Goal: Task Accomplishment & Management: Use online tool/utility

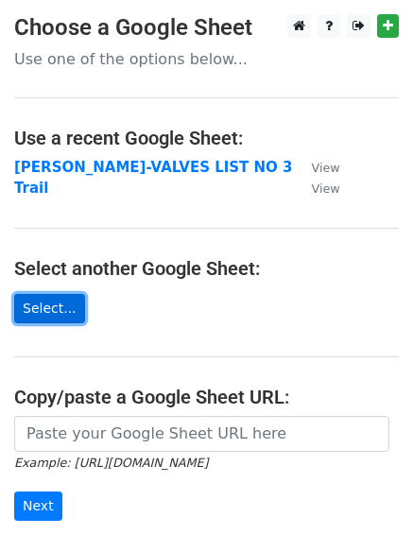
click at [43, 311] on link "Select..." at bounding box center [49, 308] width 71 height 29
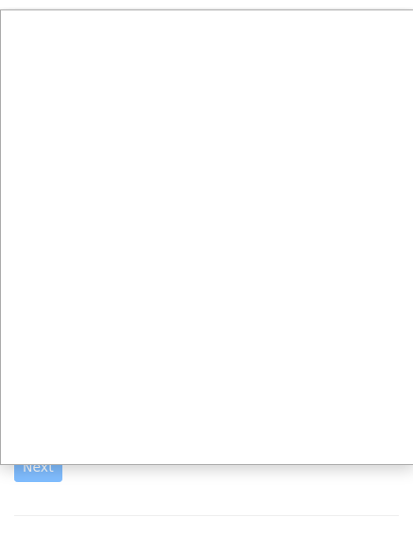
scroll to position [40, 0]
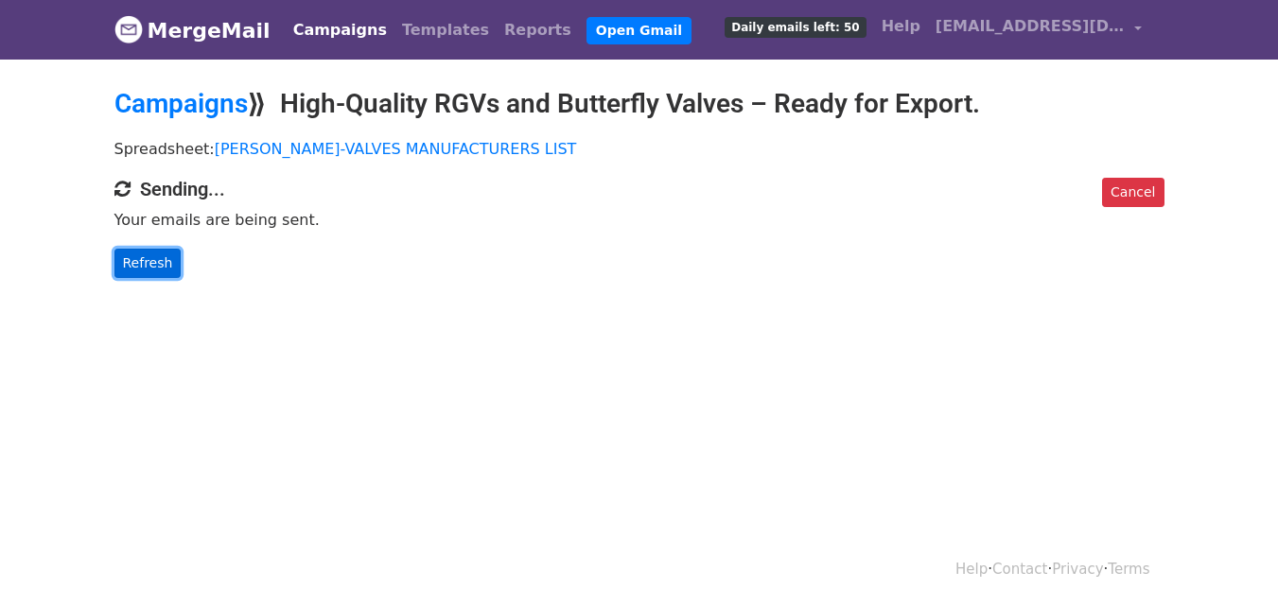
click at [146, 269] on link "Refresh" at bounding box center [147, 263] width 67 height 29
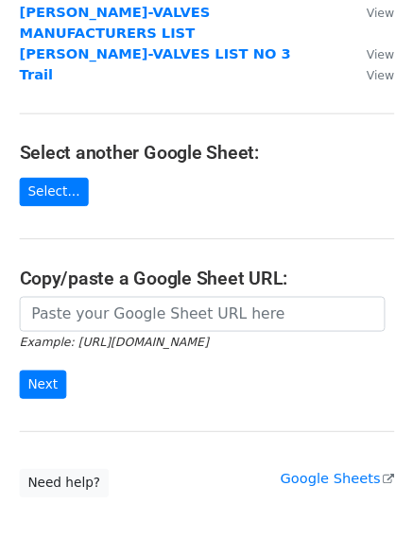
scroll to position [189, 0]
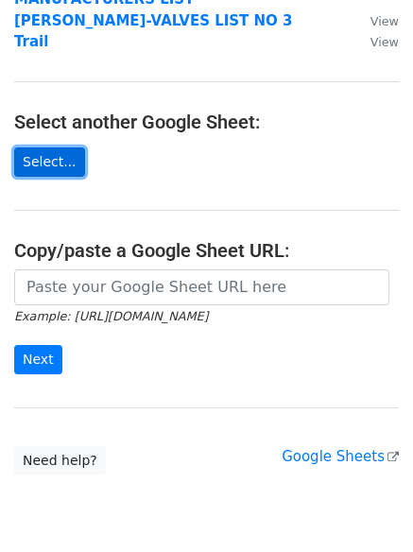
click at [55, 148] on link "Select..." at bounding box center [49, 162] width 71 height 29
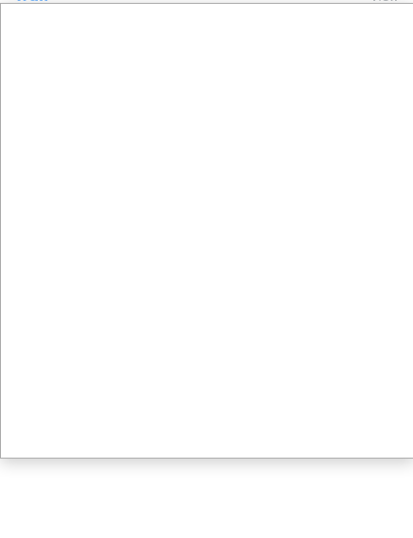
scroll to position [257, 0]
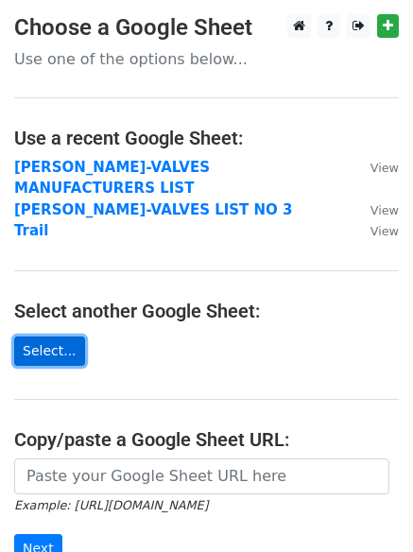
click at [47, 337] on link "Select..." at bounding box center [49, 351] width 71 height 29
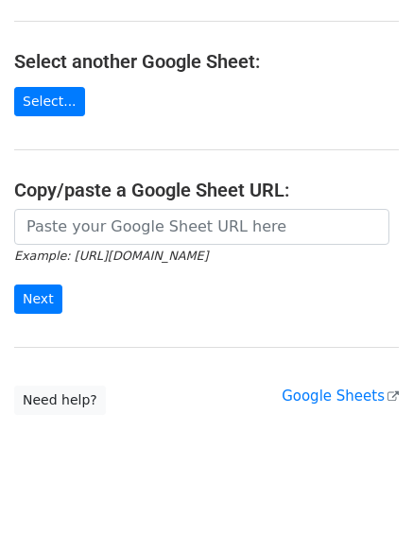
scroll to position [243, 0]
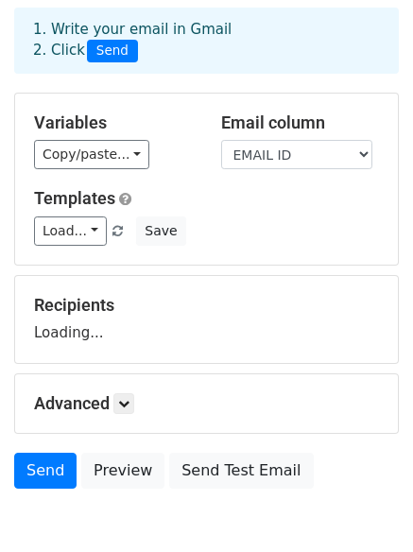
scroll to position [202, 0]
